Goal: Task Accomplishment & Management: Complete application form

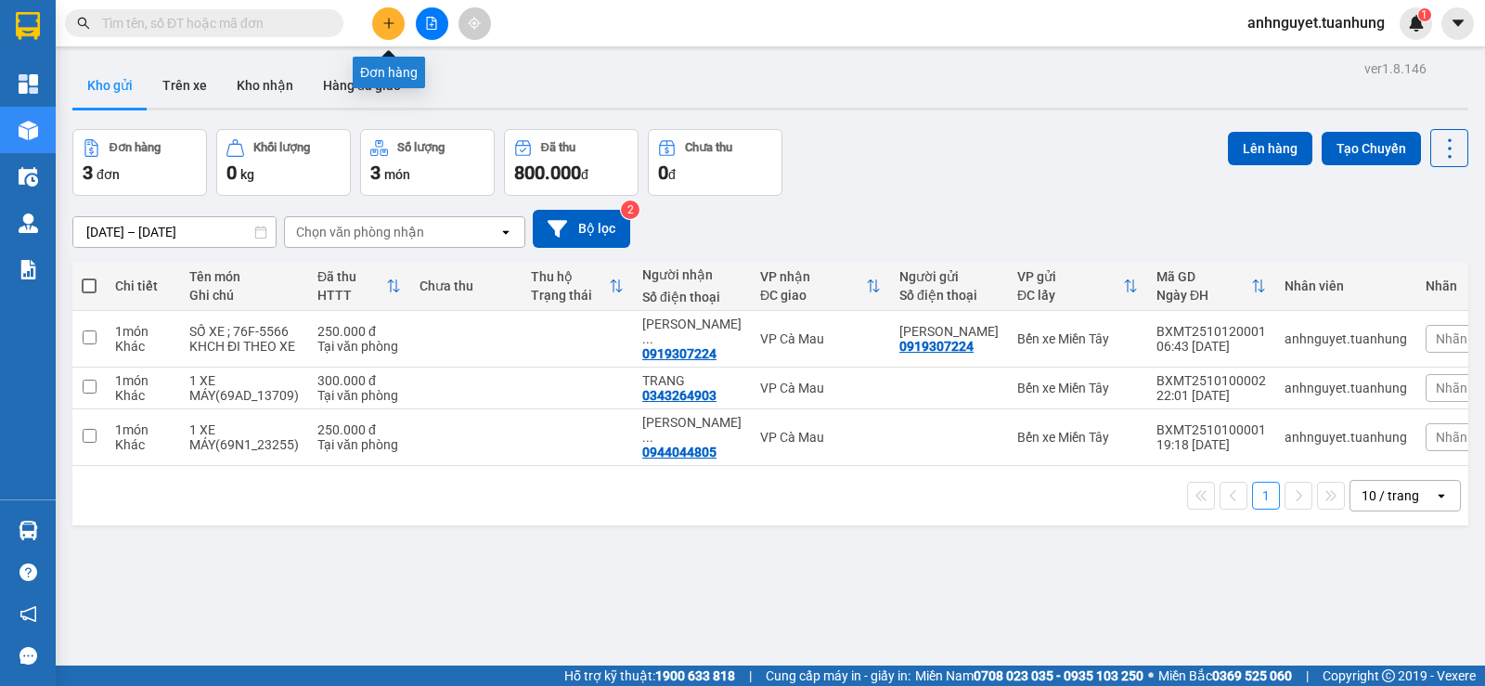
click at [392, 19] on icon "plus" at bounding box center [389, 23] width 13 height 13
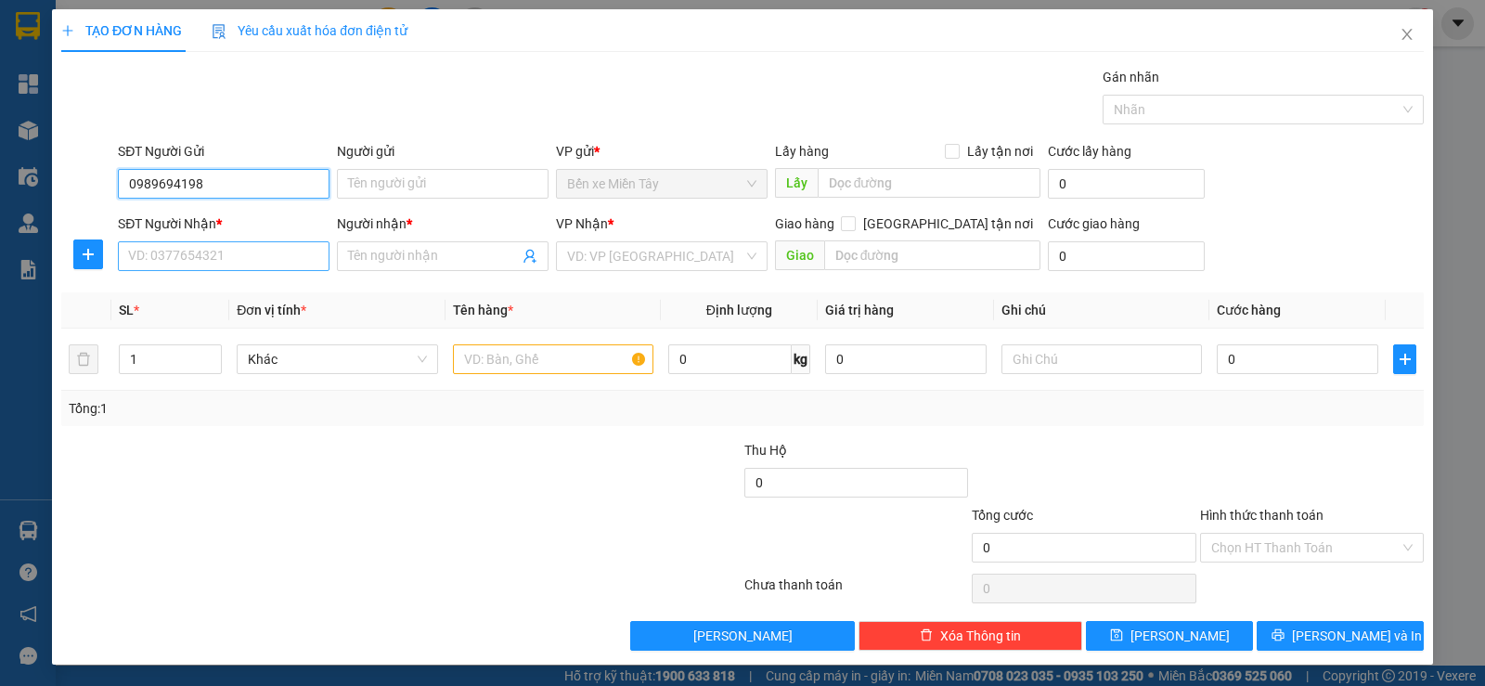
type input "0989694198"
click at [149, 251] on input "SĐT Người Nhận *" at bounding box center [224, 256] width 212 height 30
type input "0989694198"
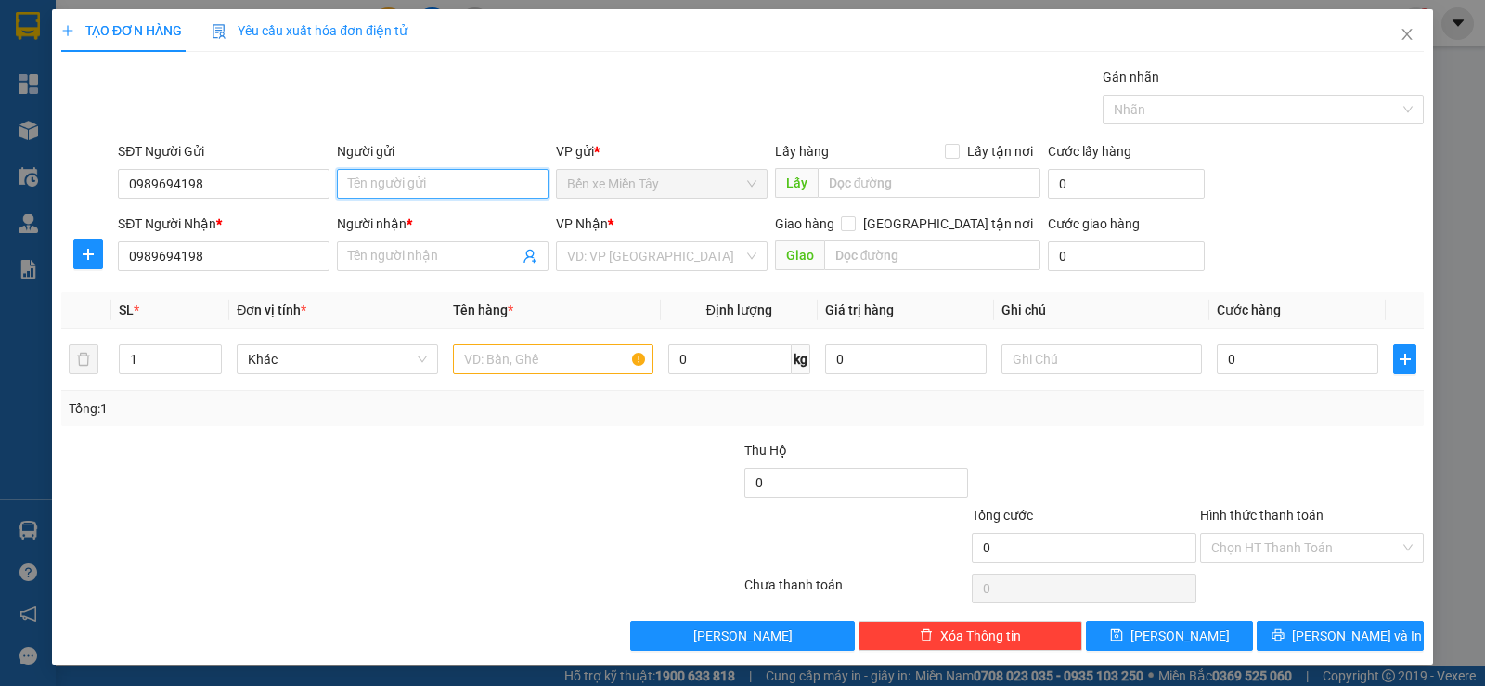
click at [346, 182] on input "Người gửi" at bounding box center [443, 184] width 212 height 30
type input "[PERSON_NAME]"
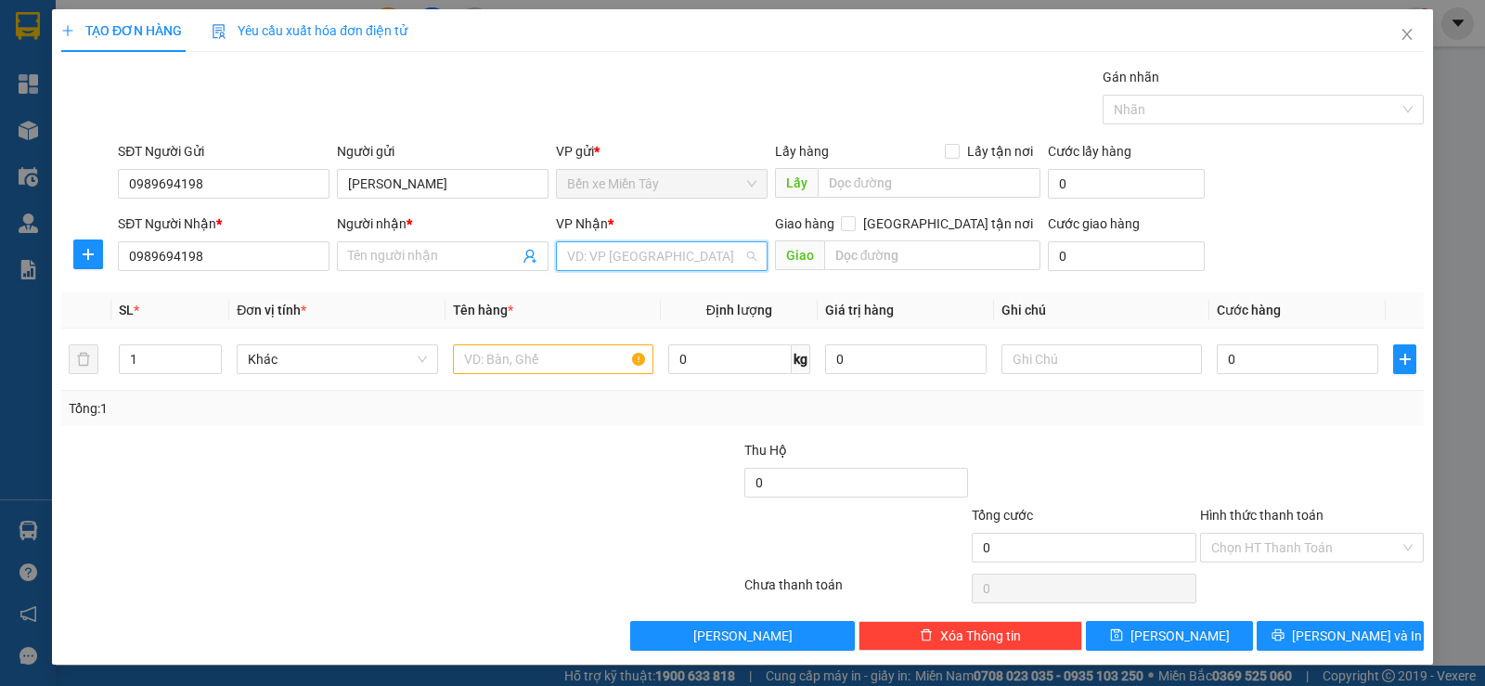
click at [646, 258] on input "search" at bounding box center [655, 256] width 176 height 28
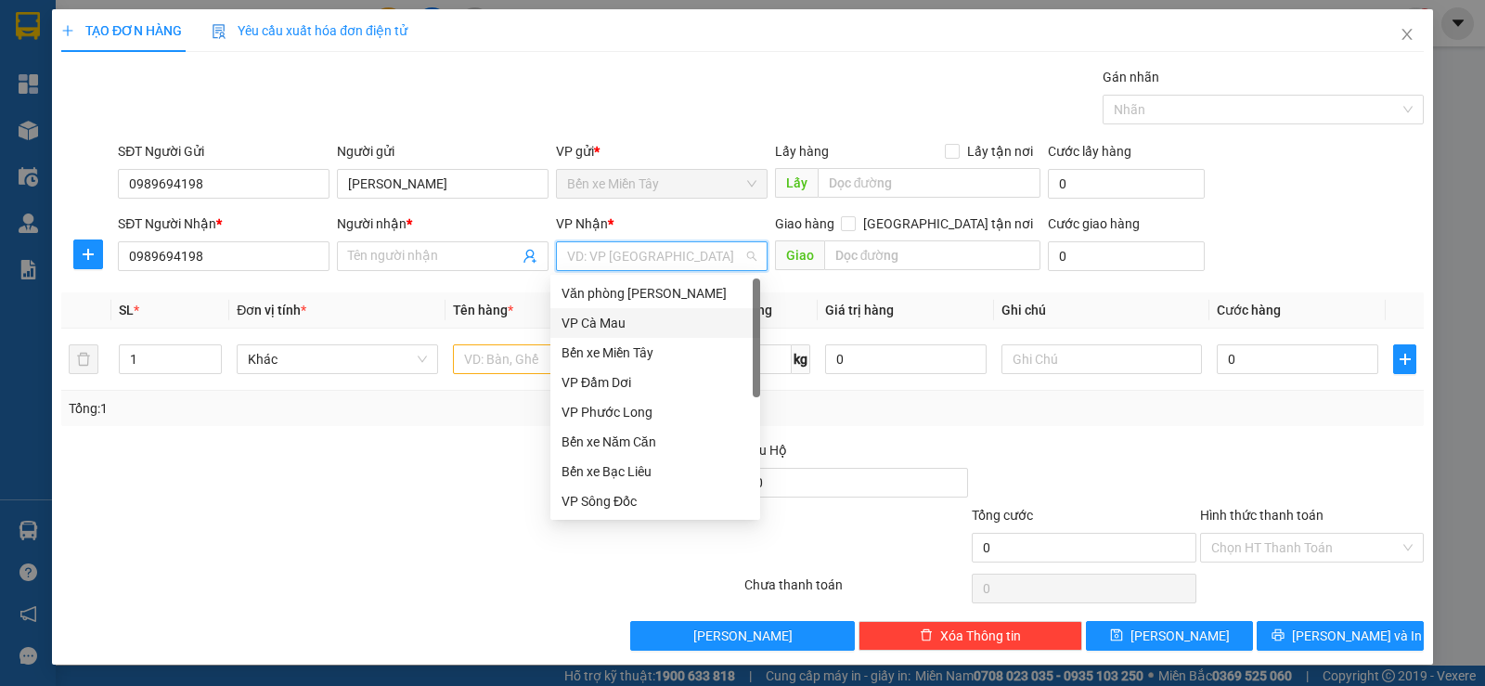
click at [628, 317] on div "VP Cà Mau" at bounding box center [656, 323] width 188 height 20
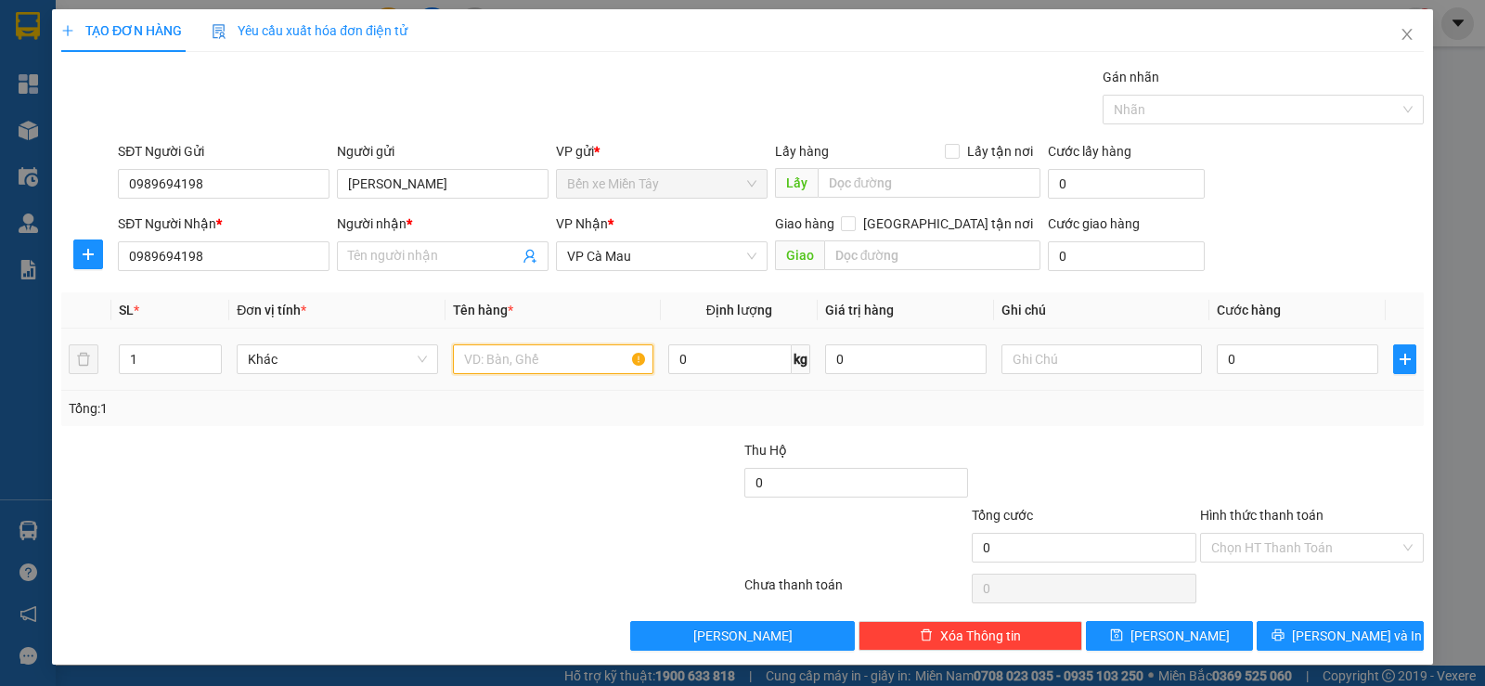
click at [575, 357] on input "text" at bounding box center [553, 359] width 201 height 30
type input "số xe ;67L1-6918"
click at [1059, 366] on input "text" at bounding box center [1102, 359] width 201 height 30
type input "KHÁCH ĐI THEO XE"
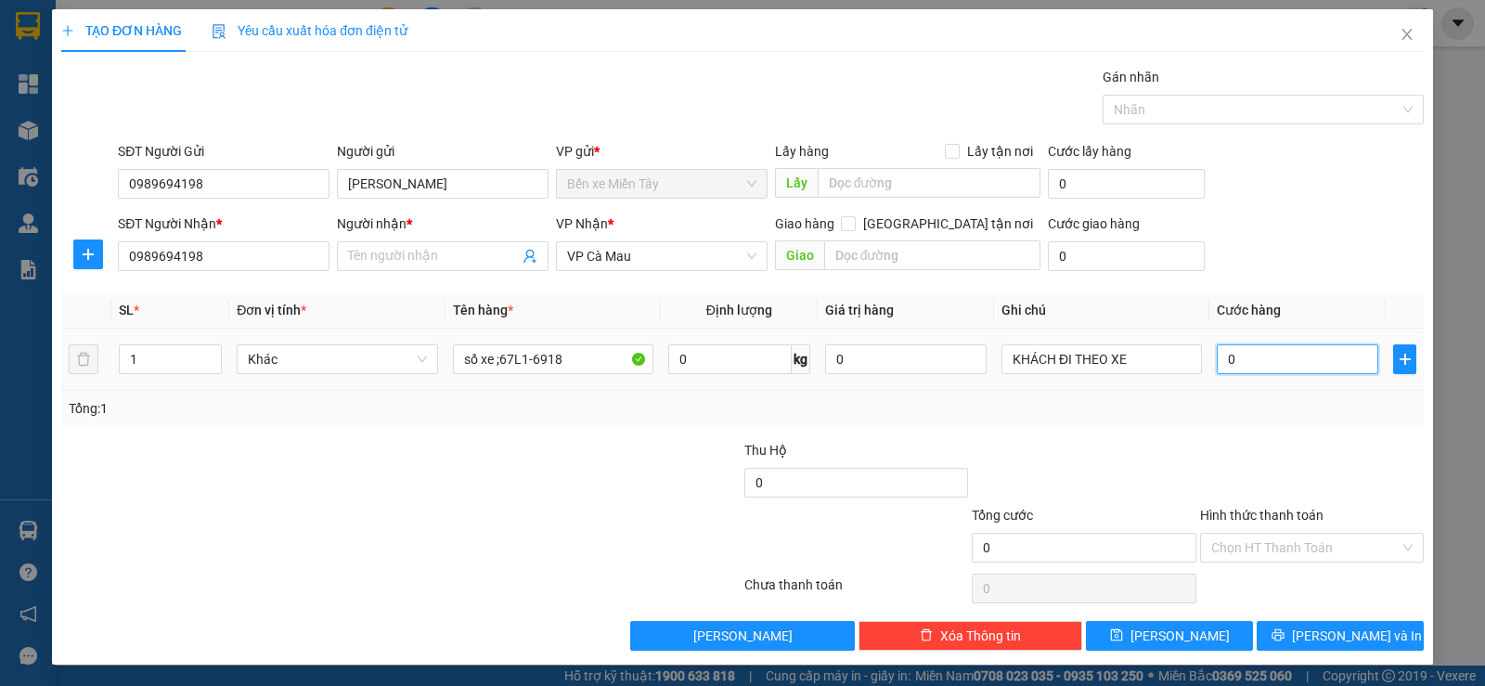
click at [1231, 354] on input "0" at bounding box center [1298, 359] width 162 height 30
type input "2"
type input "25"
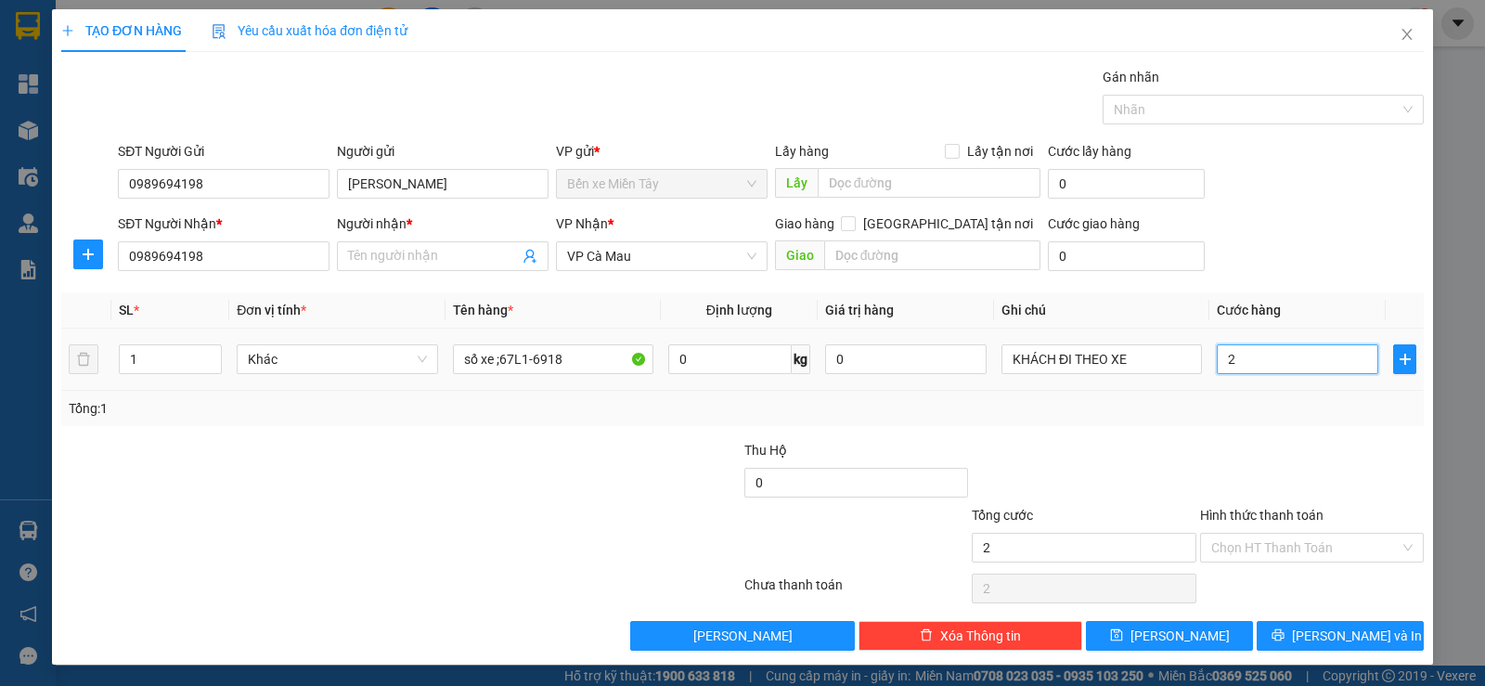
type input "25"
type input "250"
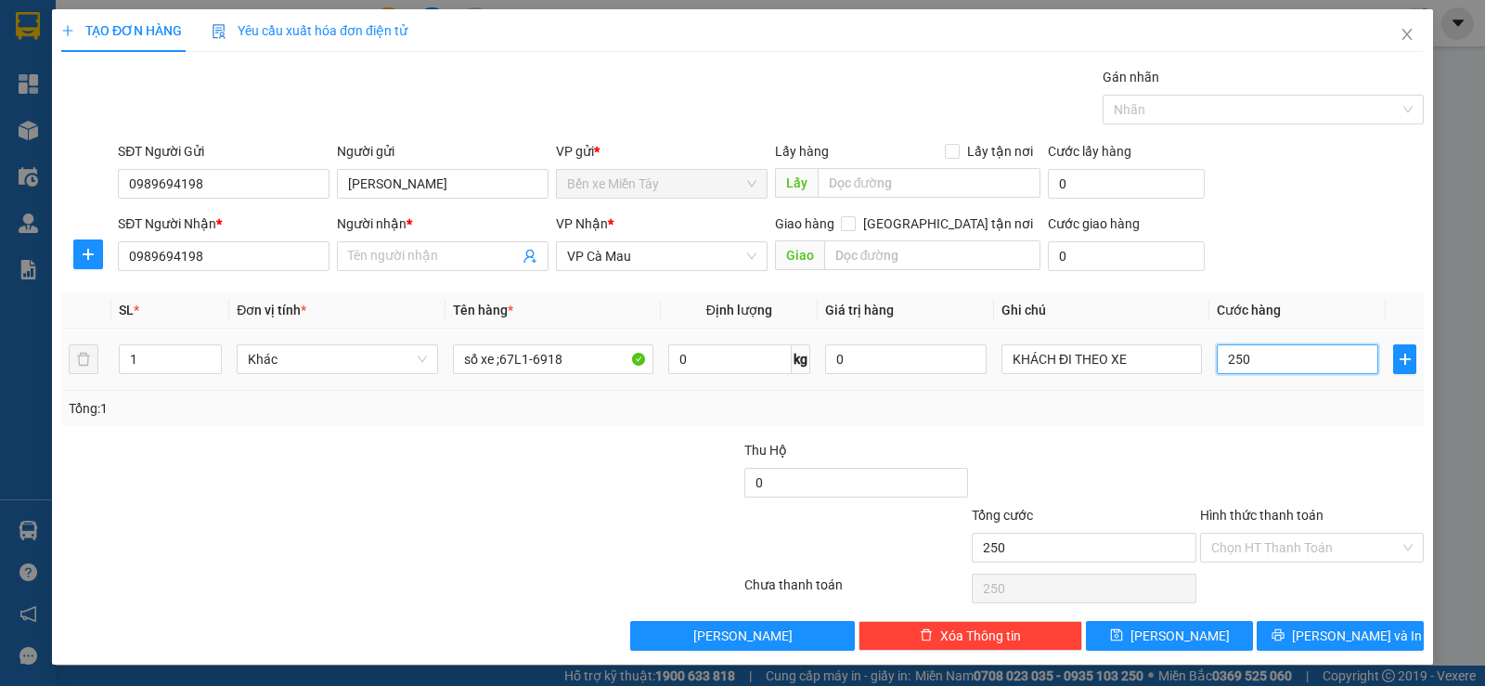
type input "2.500"
type input "25.000"
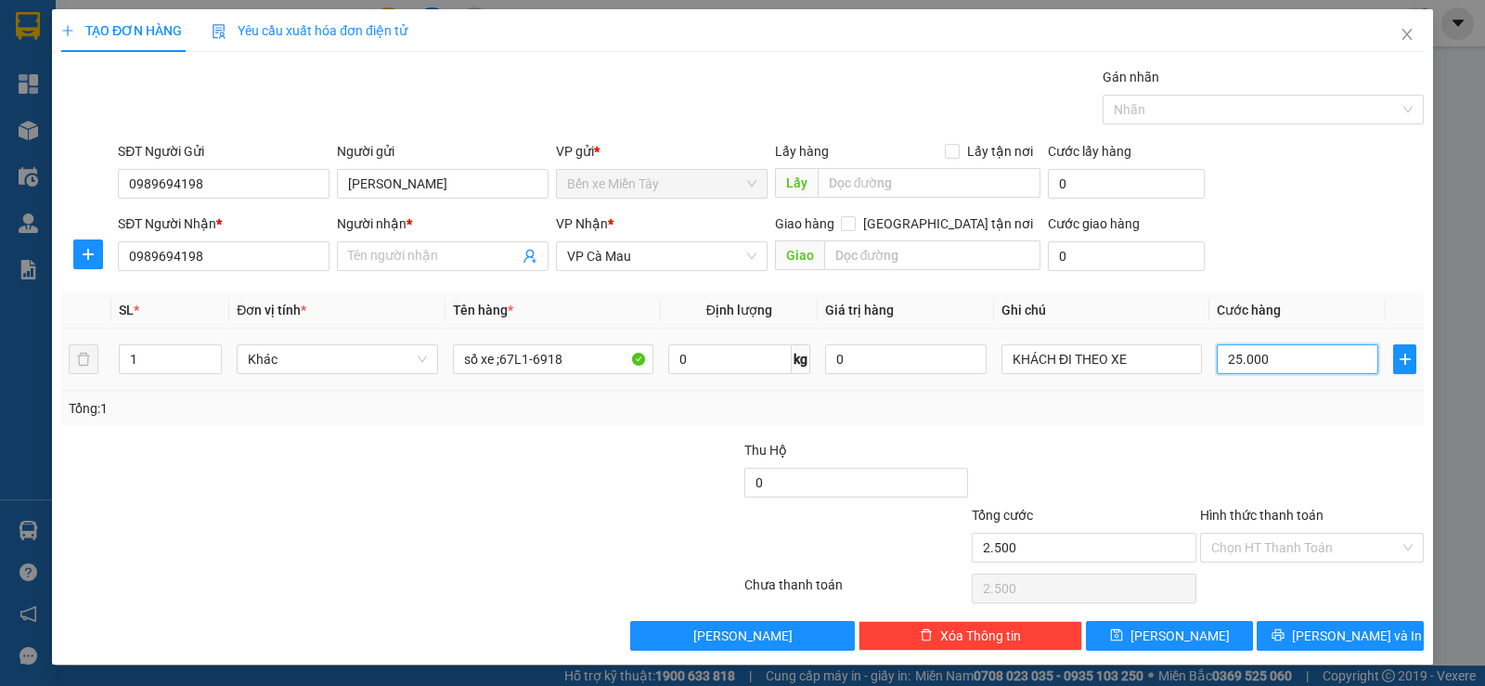
type input "25.000"
type input "250.000"
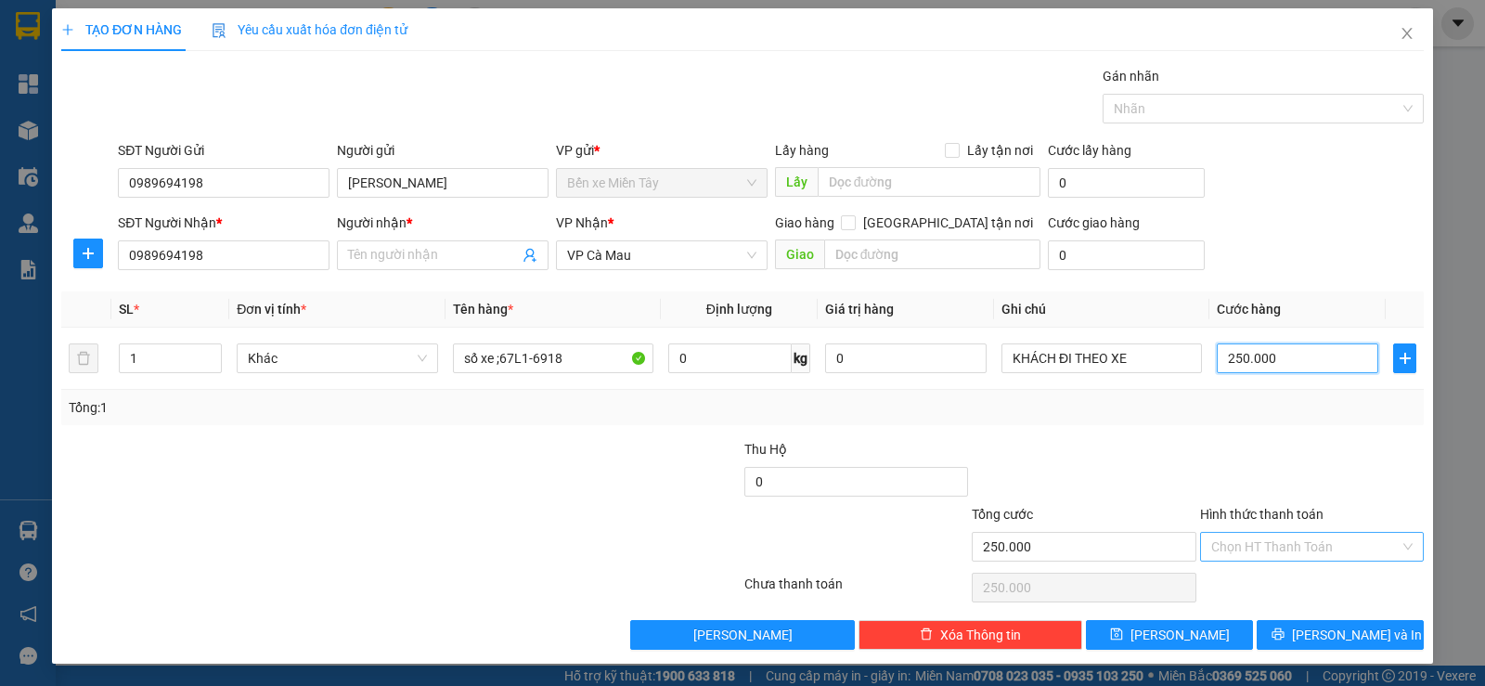
type input "250.000"
click at [1272, 546] on input "Hình thức thanh toán" at bounding box center [1306, 547] width 188 height 28
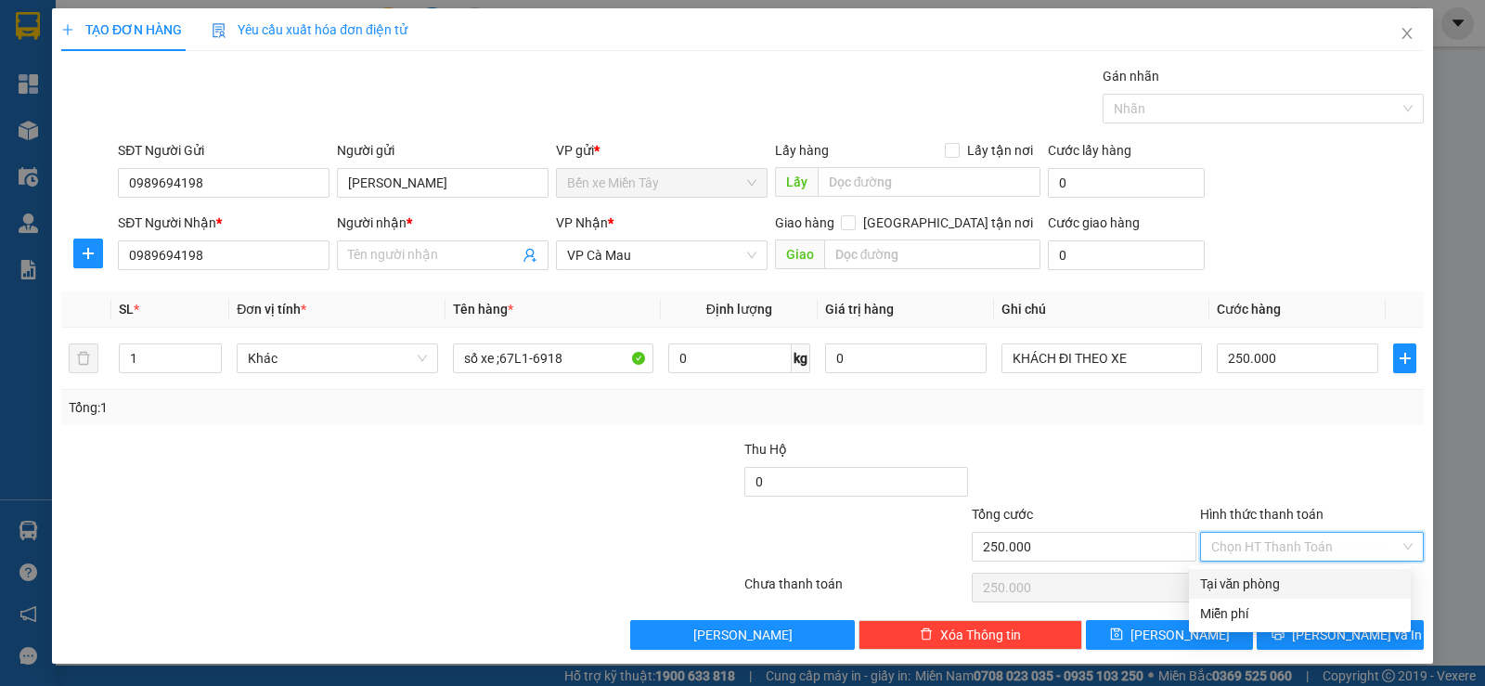
click at [1276, 579] on div "Tại văn phòng" at bounding box center [1300, 584] width 200 height 20
type input "0"
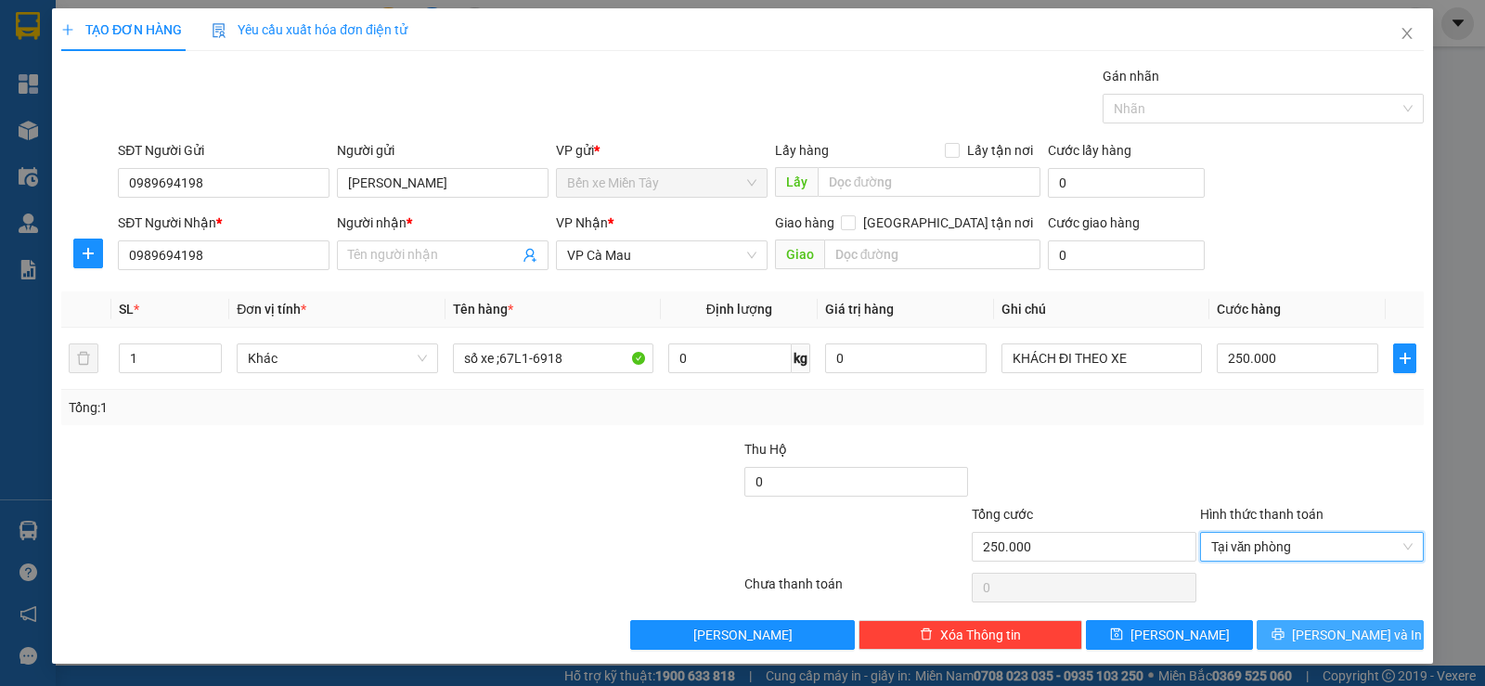
click at [1322, 633] on span "[PERSON_NAME] và In" at bounding box center [1357, 635] width 130 height 20
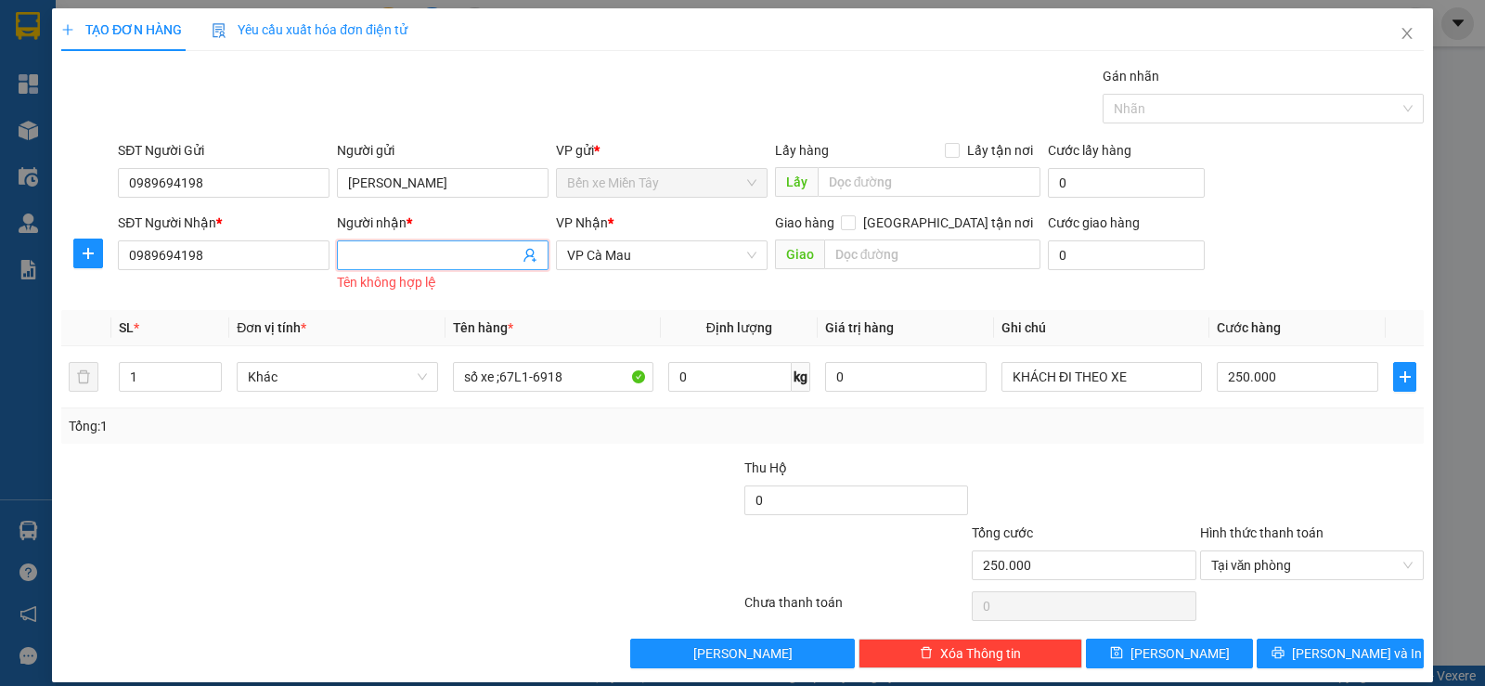
click at [398, 253] on input "Người nhận *" at bounding box center [433, 255] width 171 height 20
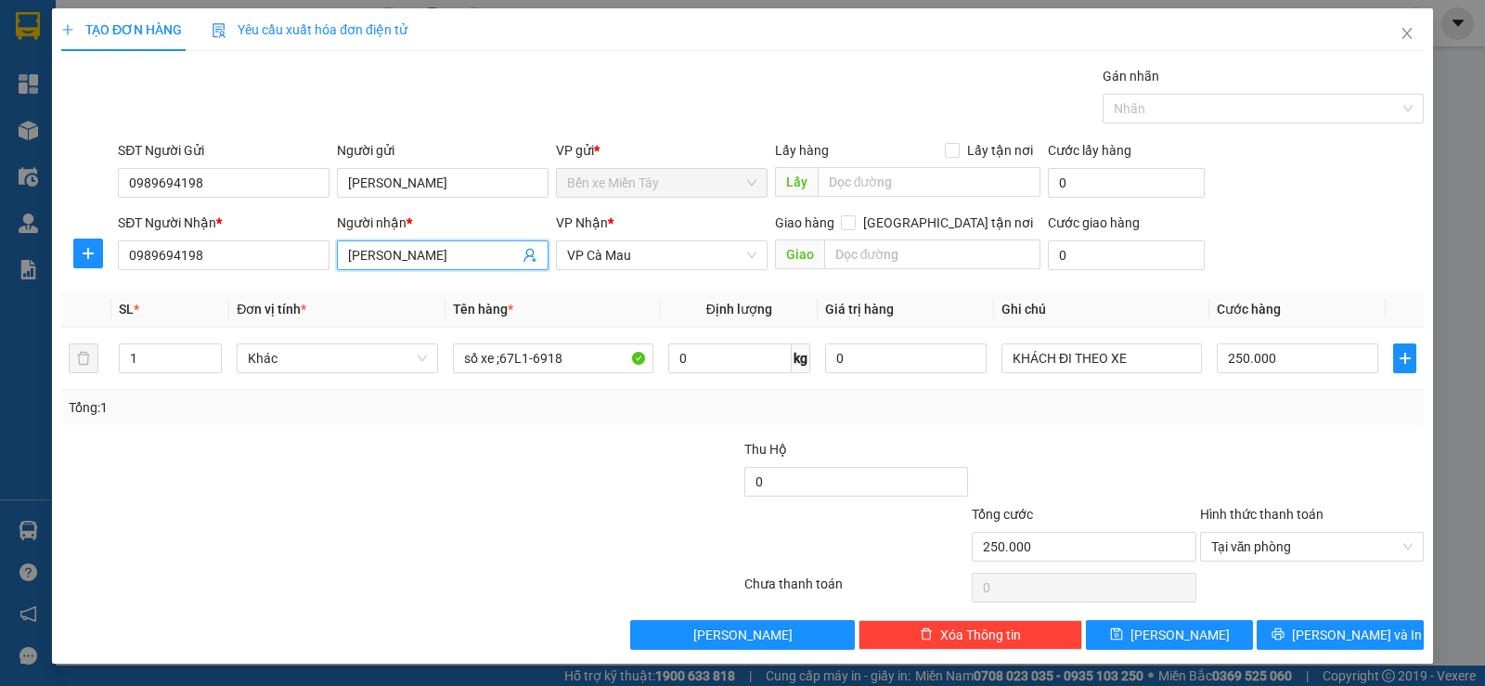
click at [381, 255] on input "[PERSON_NAME]" at bounding box center [433, 255] width 171 height 20
type input "[PERSON_NAME]"
click at [1322, 633] on span "[PERSON_NAME] và In" at bounding box center [1357, 635] width 130 height 20
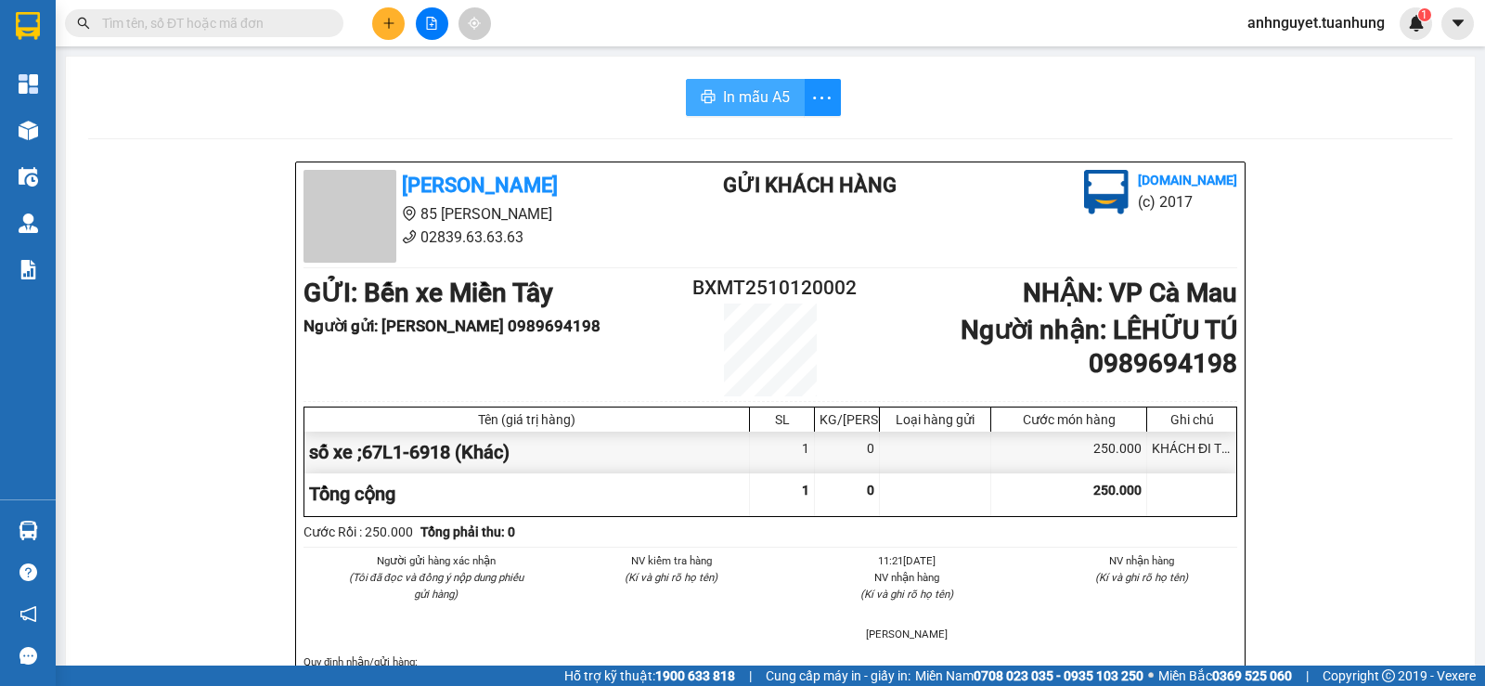
click at [743, 101] on span "In mẫu A5" at bounding box center [756, 96] width 67 height 23
